Goal: Navigation & Orientation: Find specific page/section

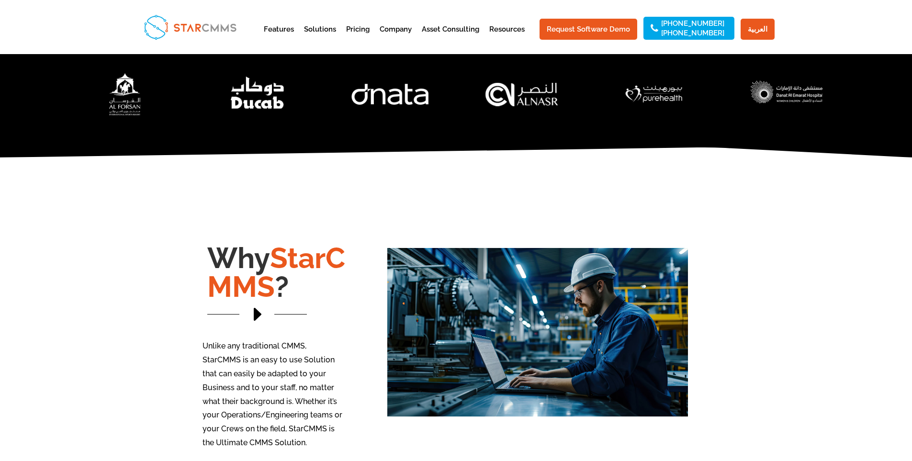
scroll to position [335, 0]
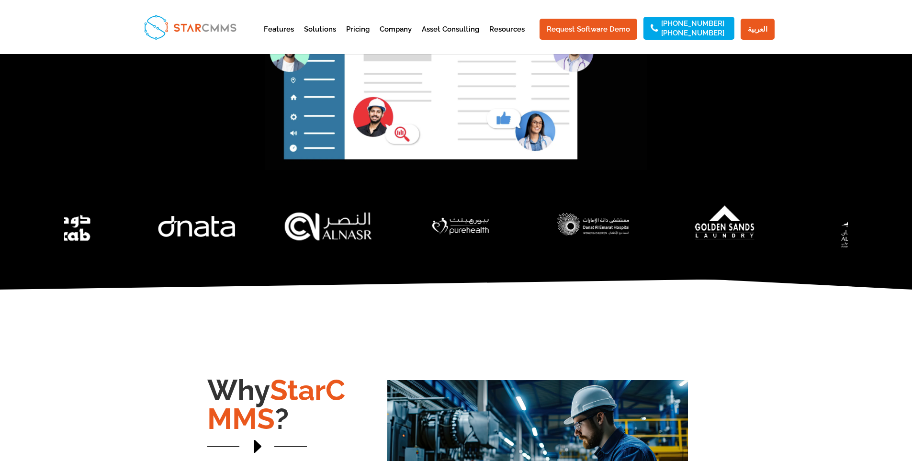
click at [283, 232] on img "6 / 7" at bounding box center [328, 226] width 147 height 73
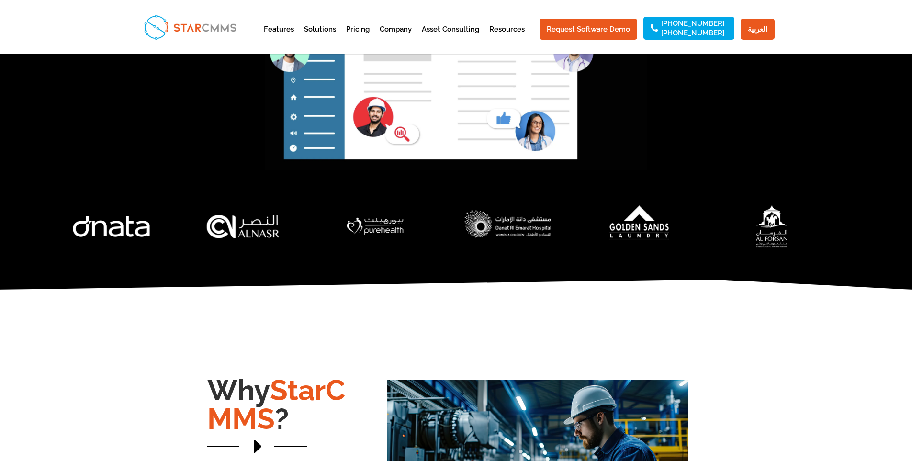
click at [434, 247] on img "1 / 7" at bounding box center [507, 226] width 147 height 72
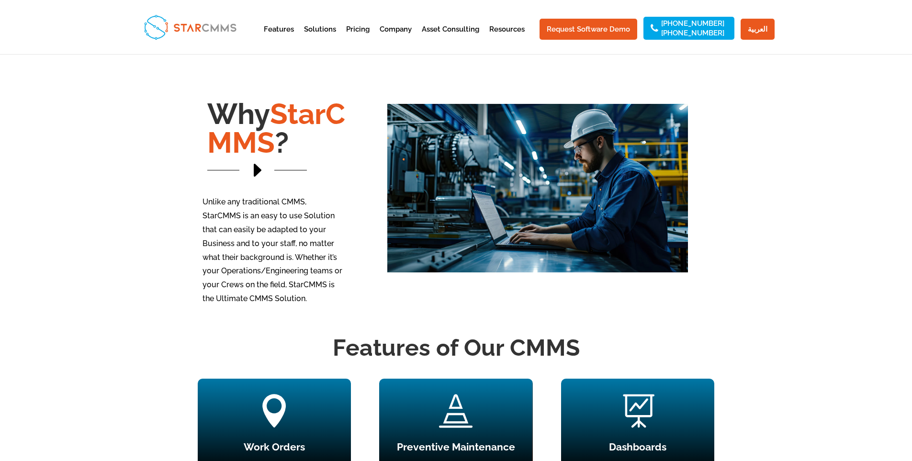
scroll to position [0, 0]
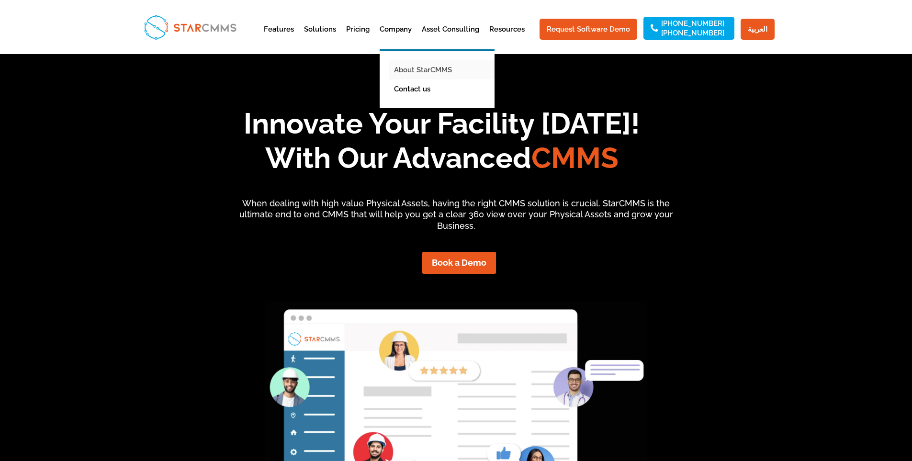
click at [415, 66] on link "About StarCMMS" at bounding box center [444, 69] width 110 height 19
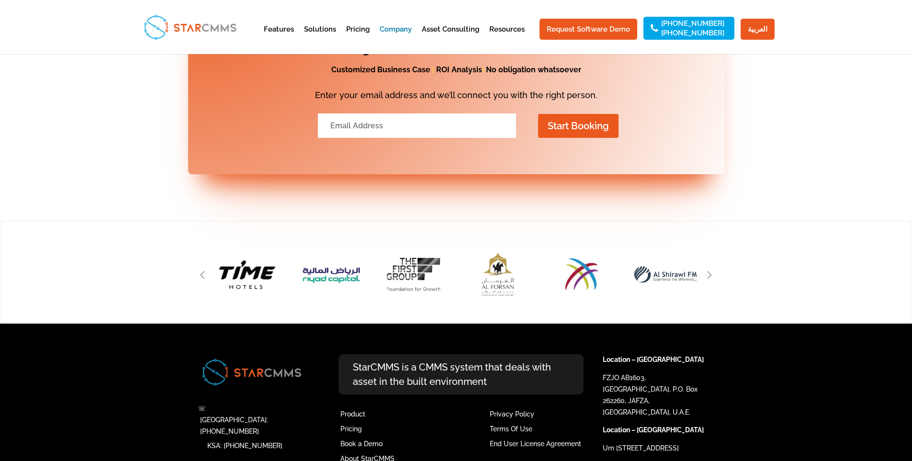
scroll to position [1161, 0]
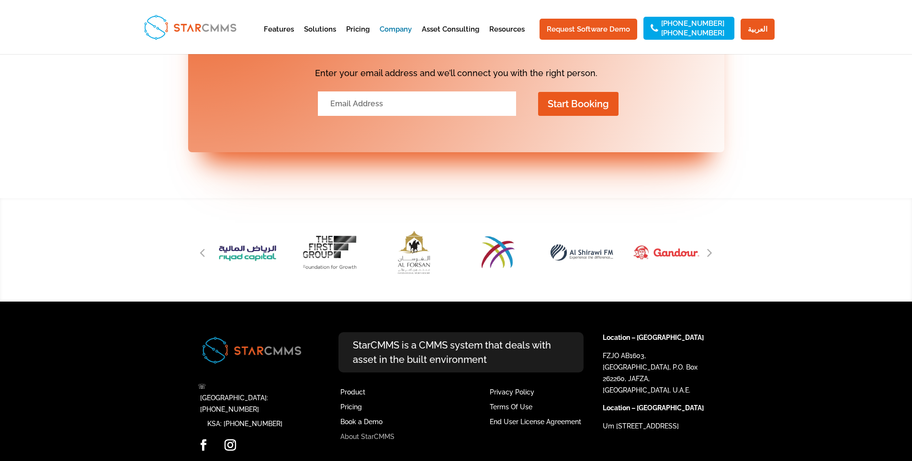
click at [380, 433] on link "About StarCMMS" at bounding box center [367, 437] width 54 height 8
